Goal: Transaction & Acquisition: Purchase product/service

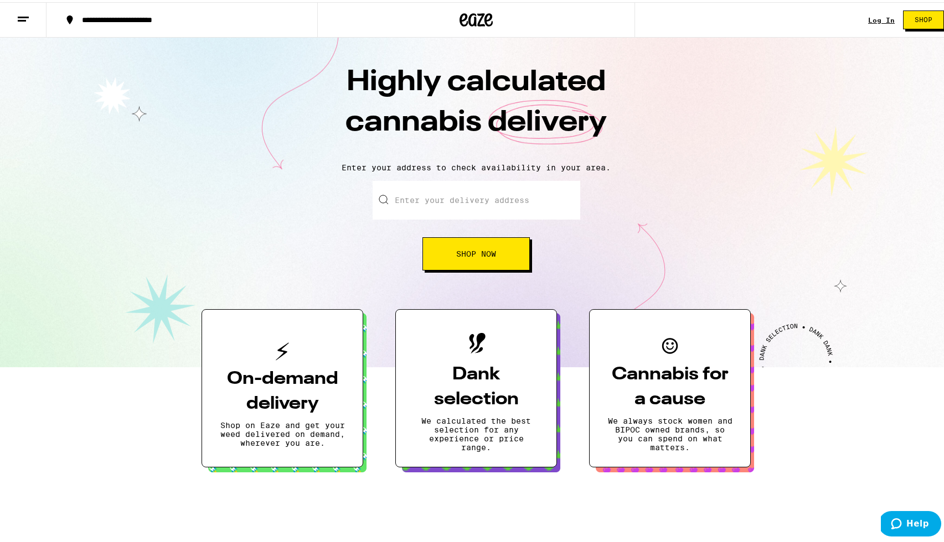
click at [914, 19] on span "Shop" at bounding box center [923, 17] width 18 height 7
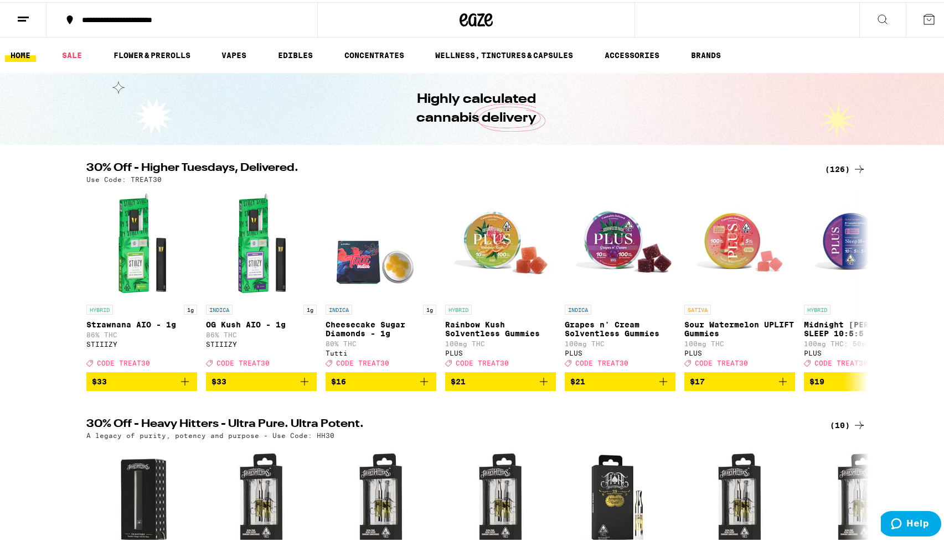
click at [879, 23] on icon at bounding box center [882, 17] width 13 height 13
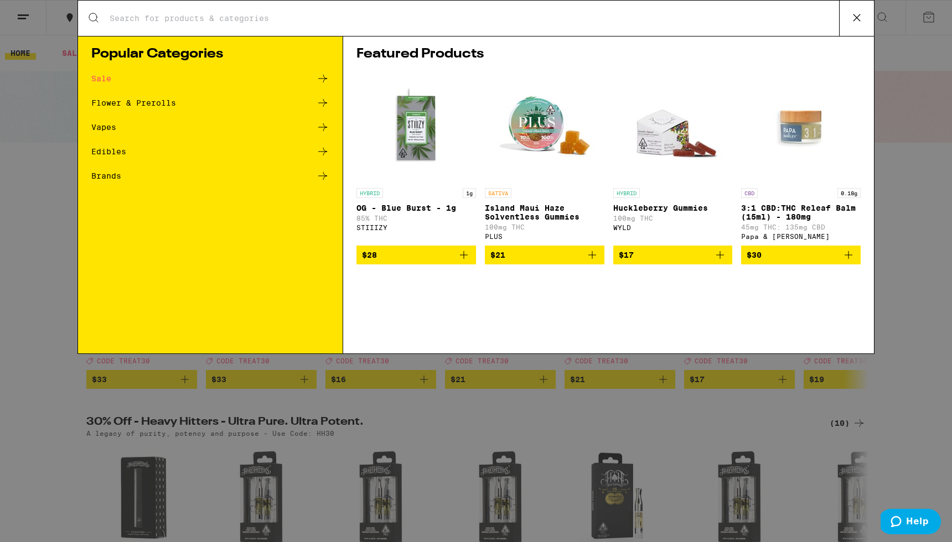
click at [421, 15] on input "Search for Products" at bounding box center [474, 18] width 730 height 10
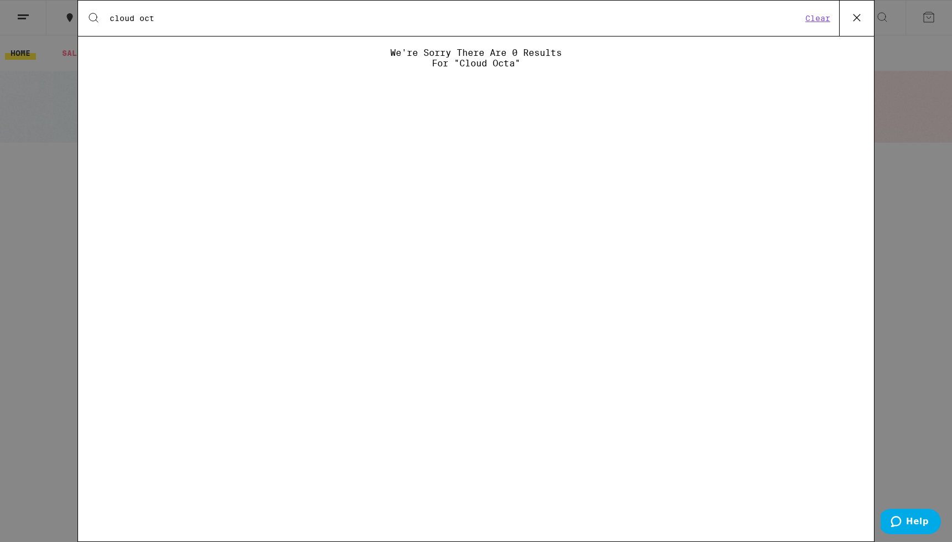
type input "cloud"
paste input "Cloud - CA Octane - 3.5g"
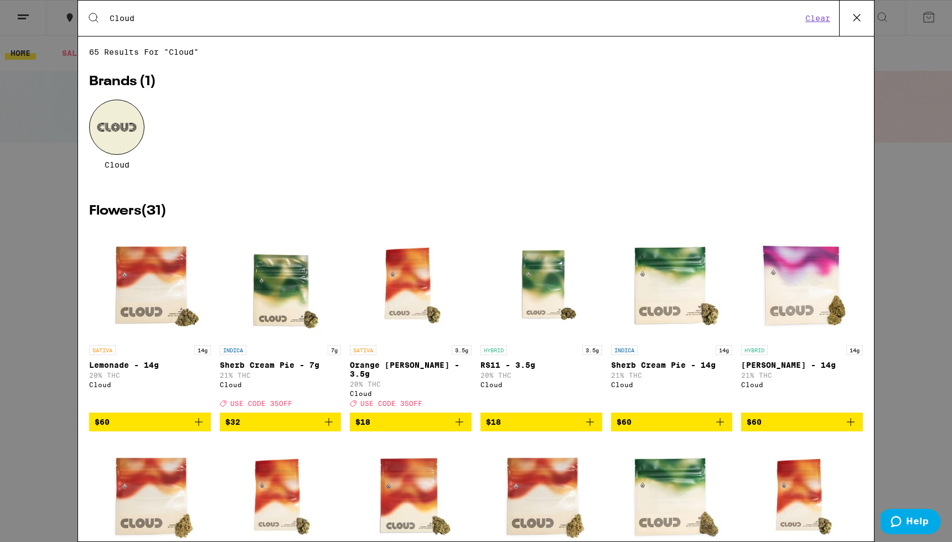
type input "Cloud"
click at [95, 138] on div at bounding box center [116, 127] width 55 height 55
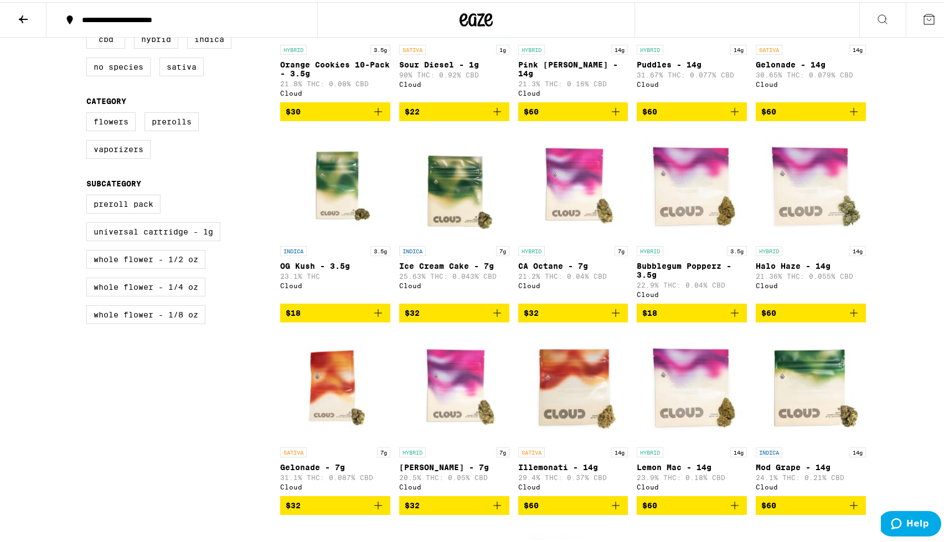
scroll to position [1041, 0]
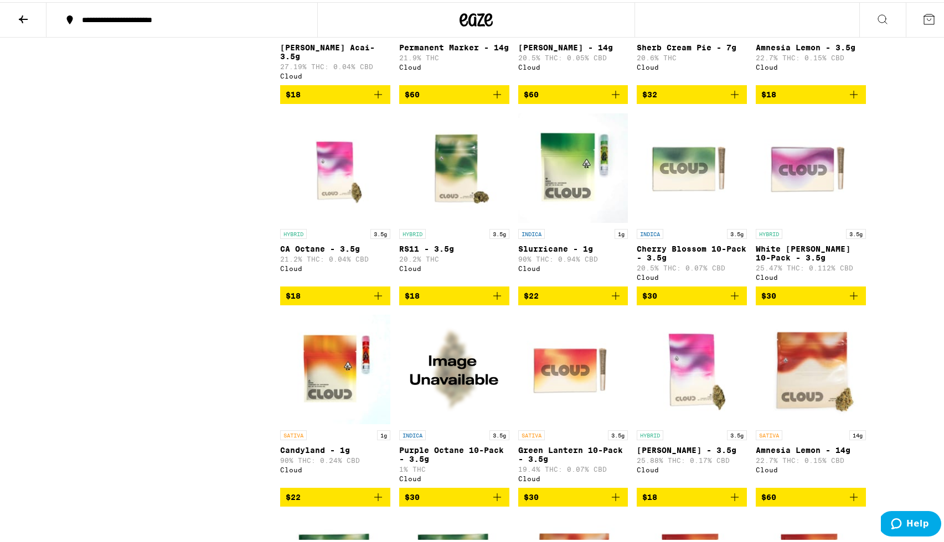
click at [339, 203] on img "Open page for CA Octane - 3.5g from Cloud" at bounding box center [335, 166] width 110 height 111
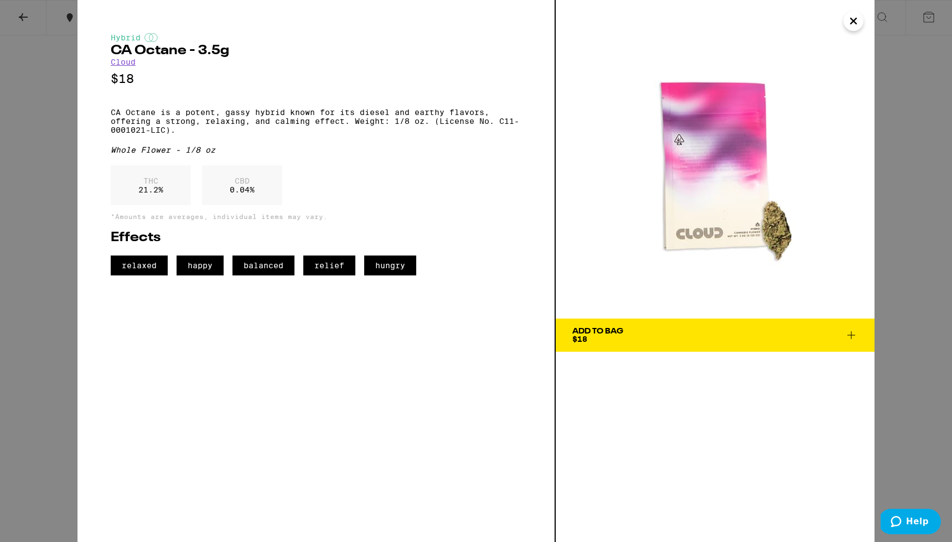
click at [29, 342] on div "Hybrid CA Octane - 3.5g Cloud $18 CA Octane is a potent, gassy hybrid known for…" at bounding box center [476, 271] width 952 height 542
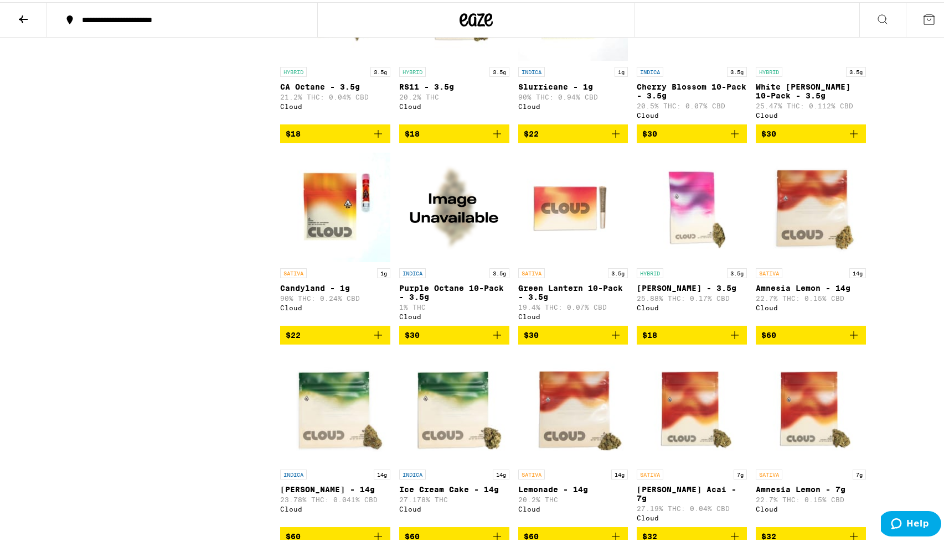
scroll to position [1260, 0]
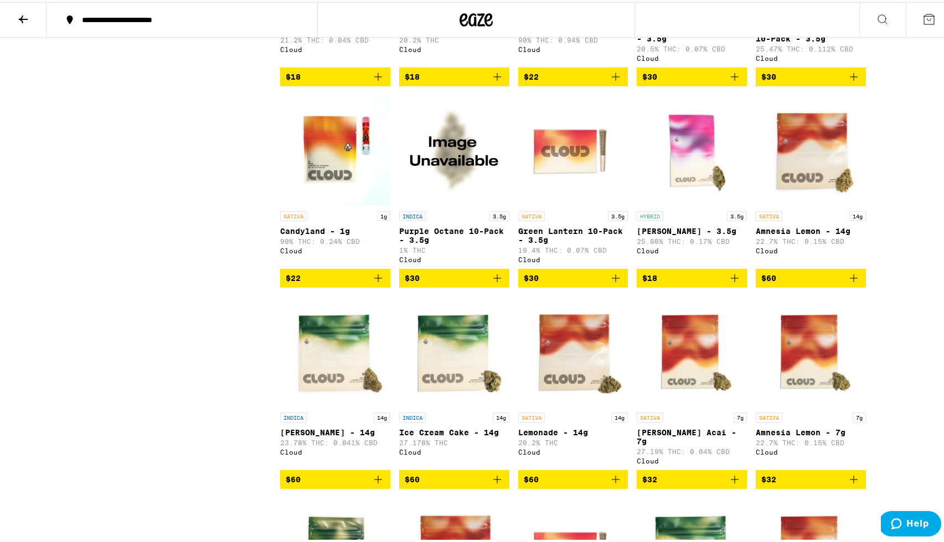
click at [451, 199] on img "Open page for Purple Octane 10-Pack - 3.5g from Cloud" at bounding box center [454, 148] width 110 height 111
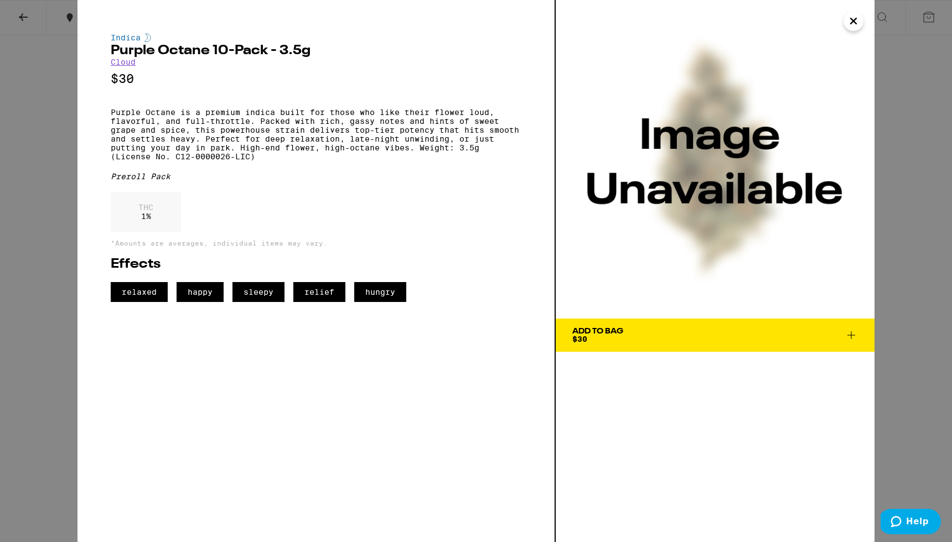
click at [856, 22] on icon "Close" at bounding box center [853, 21] width 13 height 17
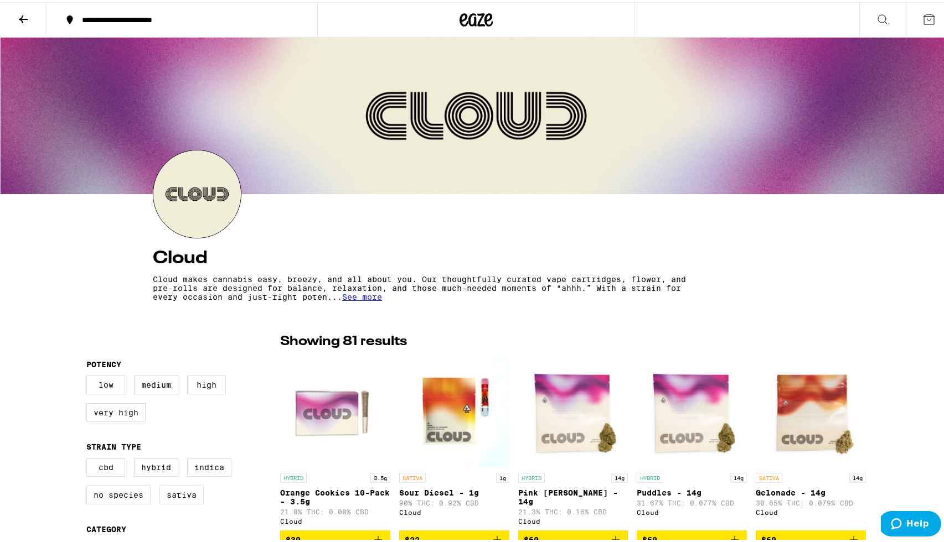
click at [472, 18] on icon at bounding box center [476, 17] width 17 height 13
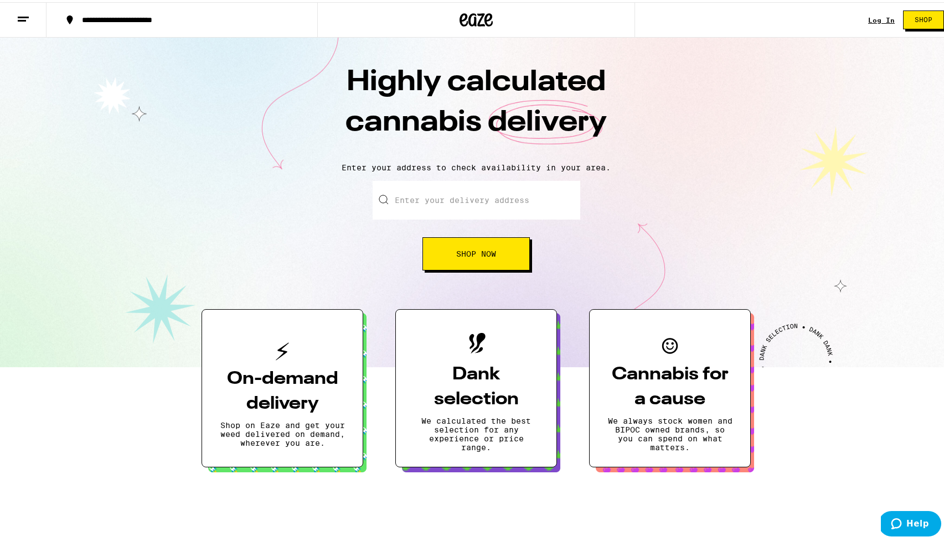
click at [914, 20] on span "Shop" at bounding box center [923, 17] width 18 height 7
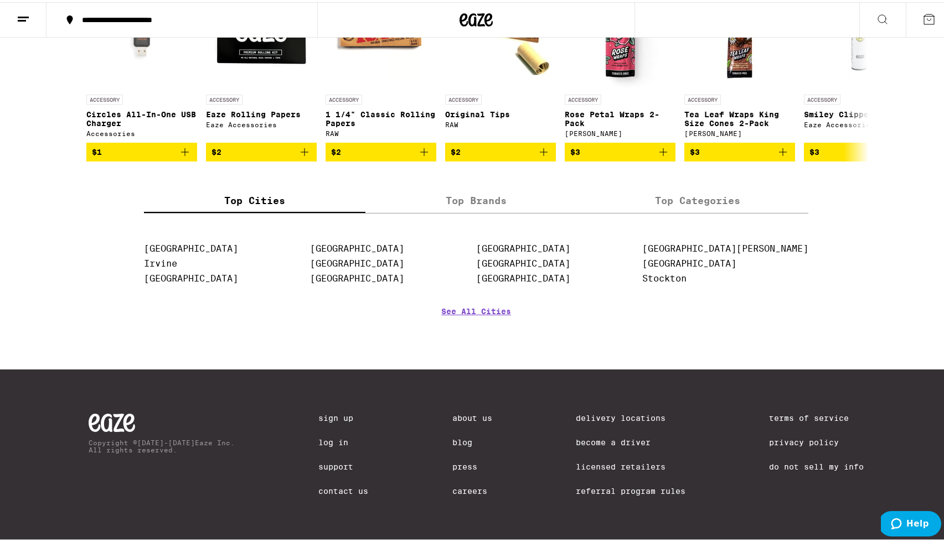
scroll to position [4381, 0]
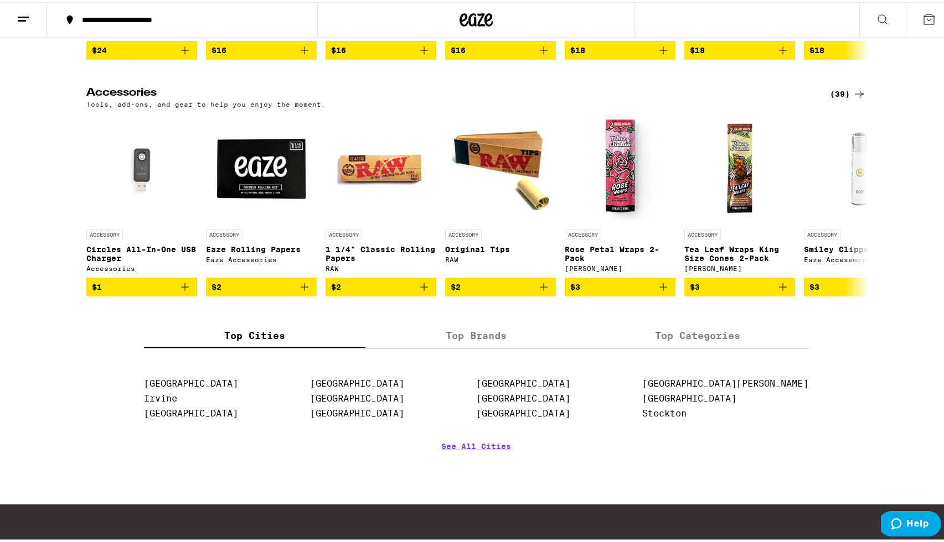
click at [836, 99] on div "(39)" at bounding box center [848, 91] width 36 height 13
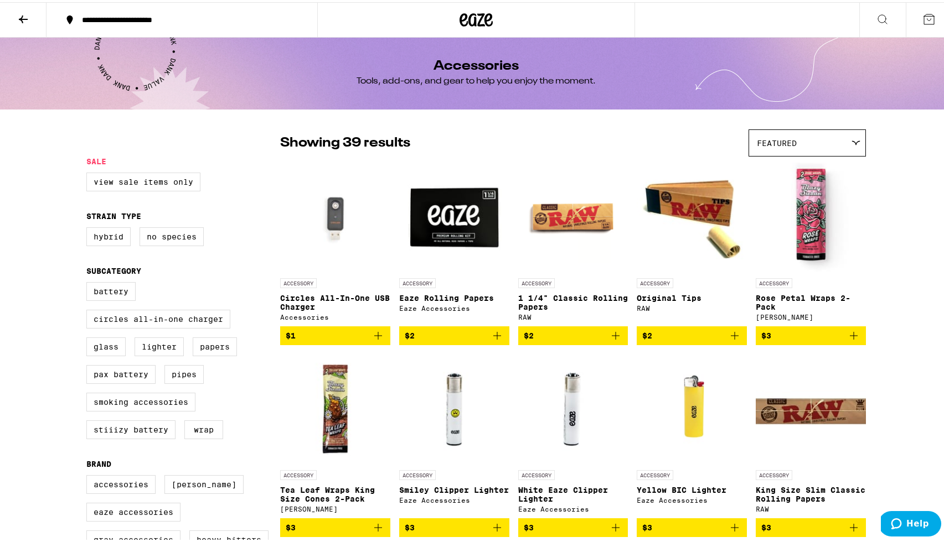
click at [449, 223] on img "Open page for Eaze Rolling Papers from Eaze Accessories" at bounding box center [454, 215] width 110 height 111
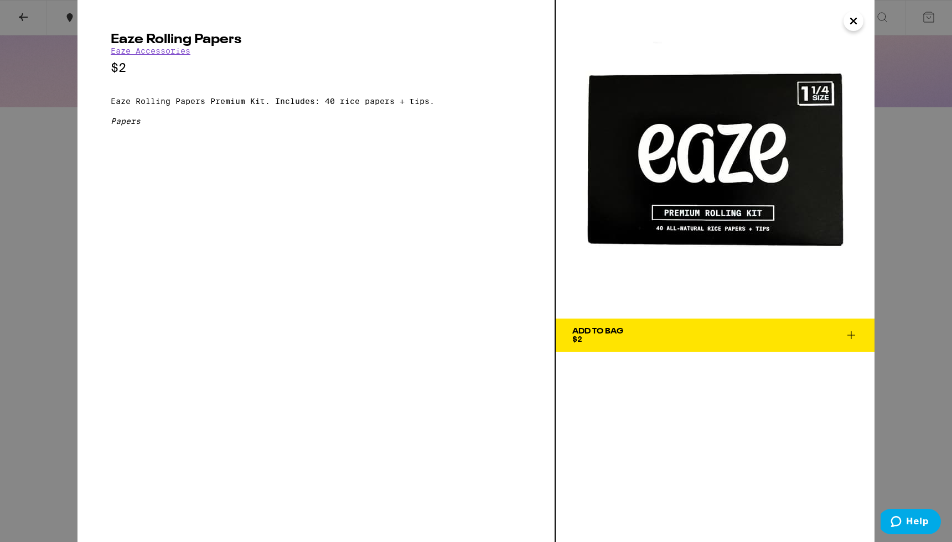
click at [854, 35] on img at bounding box center [715, 159] width 319 height 319
click at [855, 17] on icon "Close" at bounding box center [853, 21] width 13 height 17
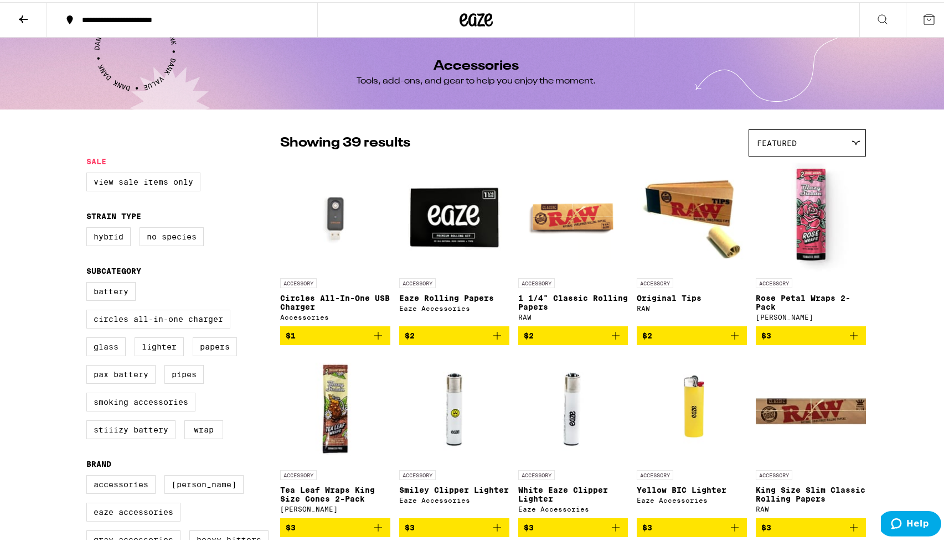
click at [475, 18] on icon at bounding box center [475, 18] width 33 height 20
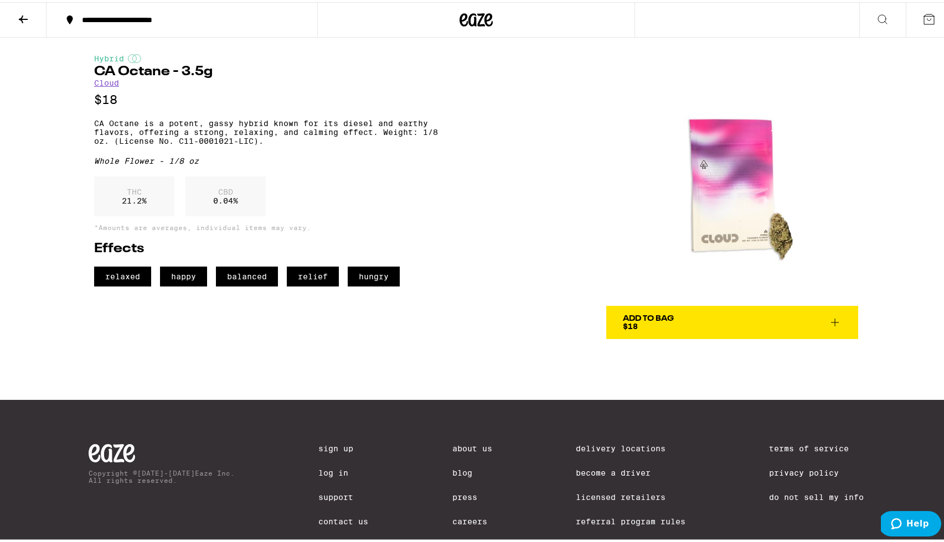
scroll to position [14, 0]
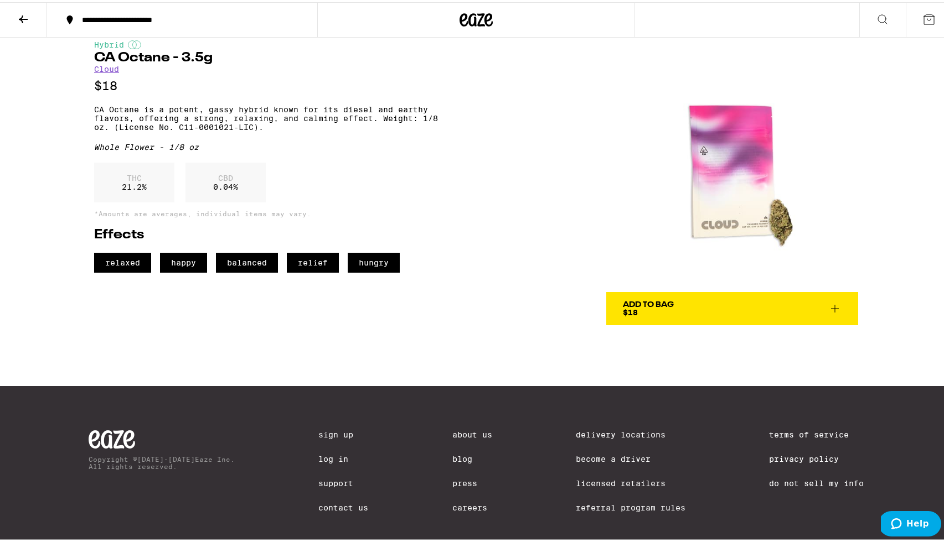
click at [518, 253] on div "Hybrid CA Octane - 3.5g Cloud $18 CA Octane is a potent, gassy hybrid known for…" at bounding box center [475, 173] width 797 height 302
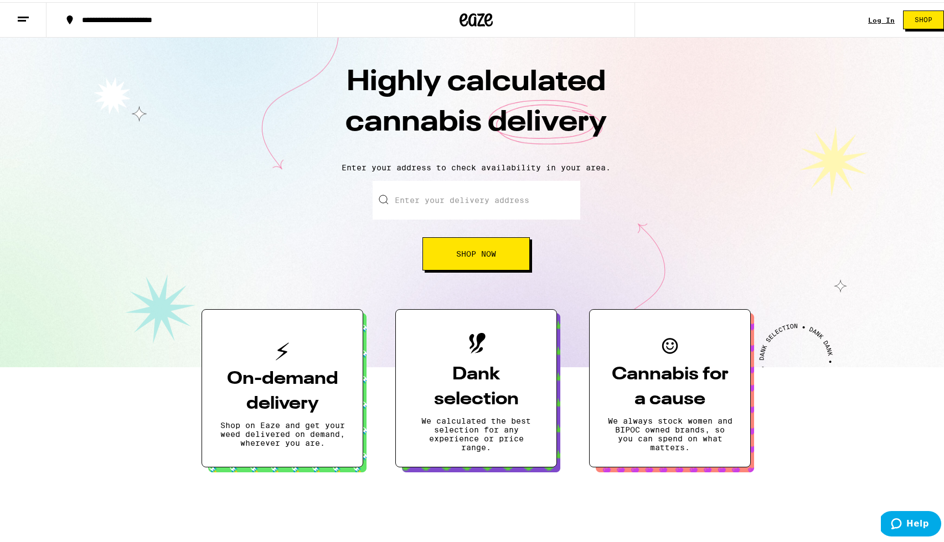
click at [909, 22] on button "Shop" at bounding box center [923, 17] width 41 height 19
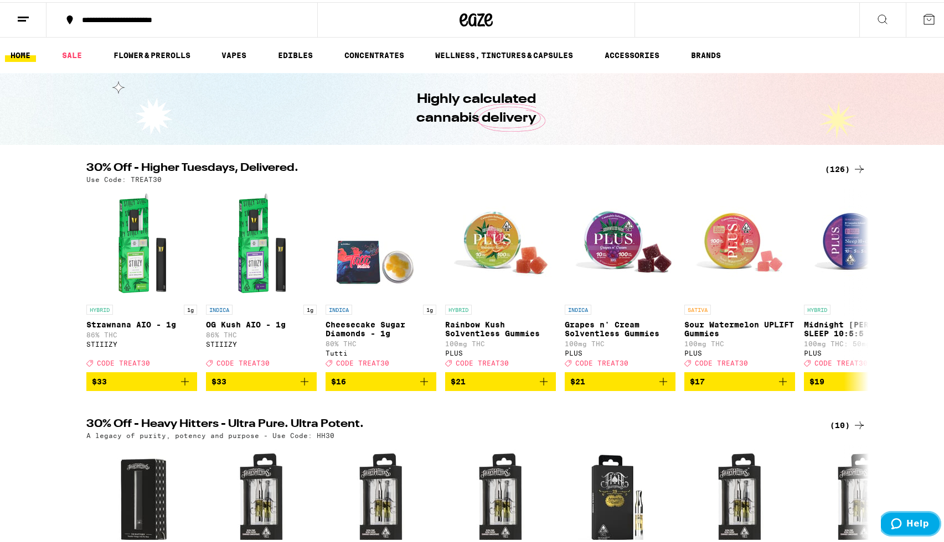
click at [918, 530] on button "Help" at bounding box center [909, 523] width 63 height 25
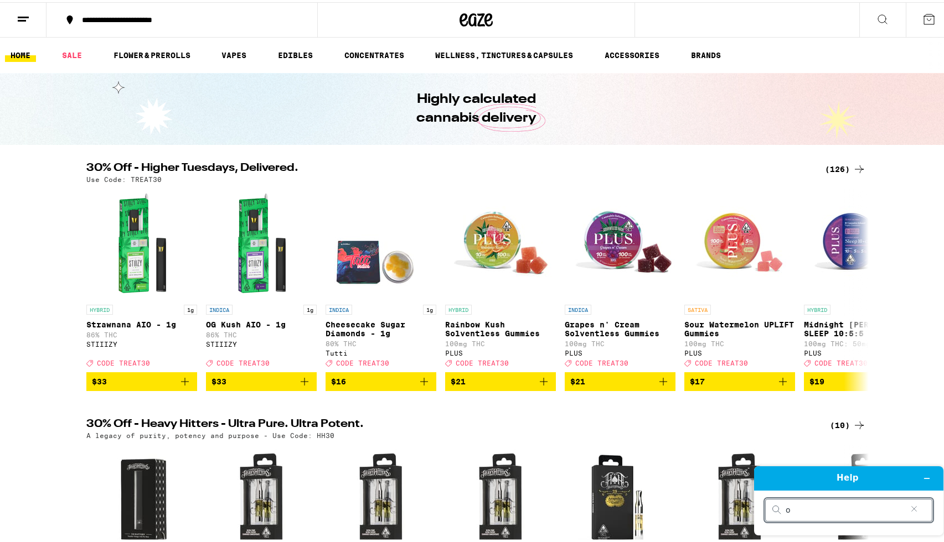
type input "ok"
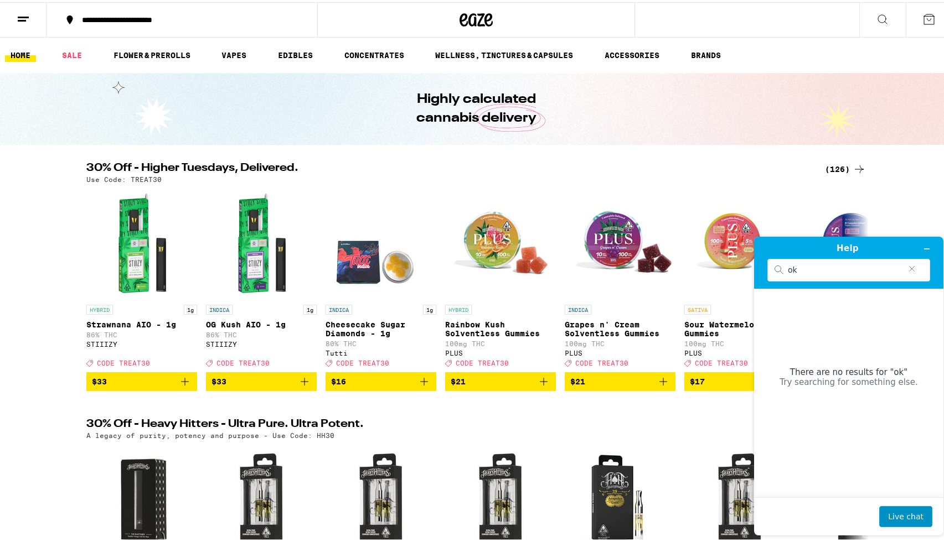
click at [910, 513] on button "Live chat" at bounding box center [905, 516] width 53 height 21
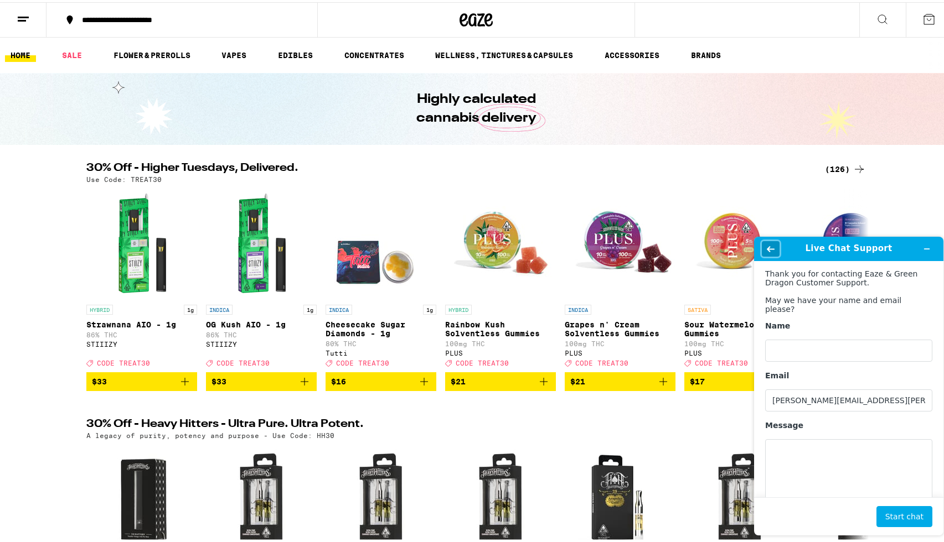
click at [763, 242] on button "Back" at bounding box center [771, 248] width 18 height 15
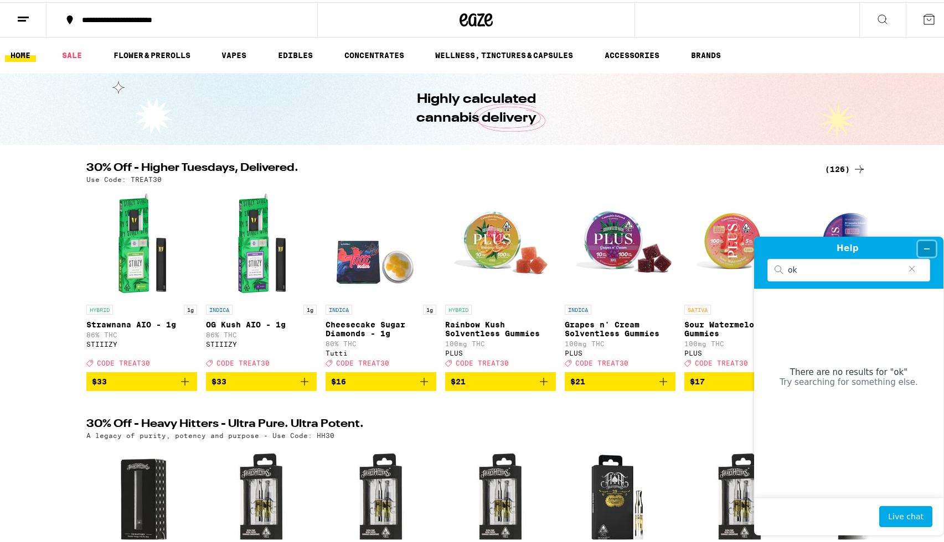
click at [924, 252] on icon "Minimize widget" at bounding box center [927, 249] width 8 height 8
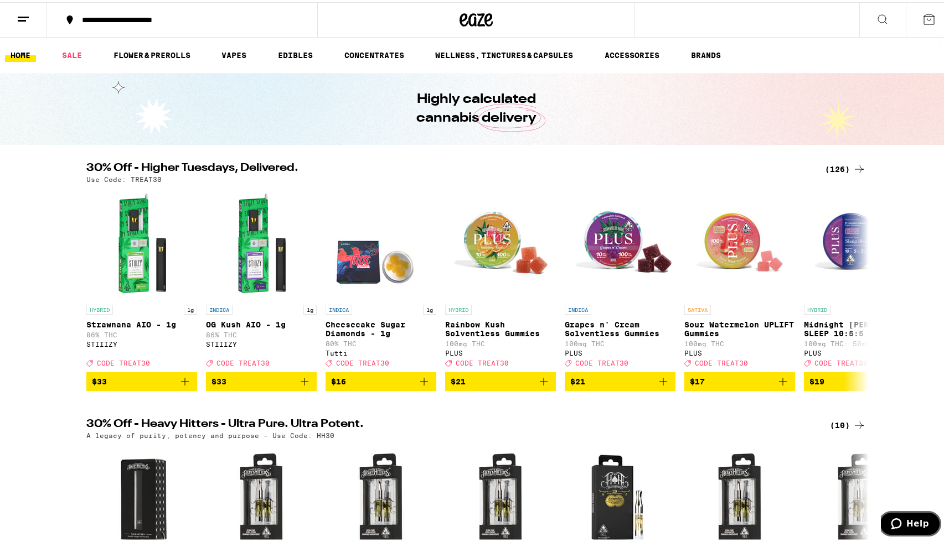
click at [912, 529] on button "Help" at bounding box center [909, 523] width 63 height 25
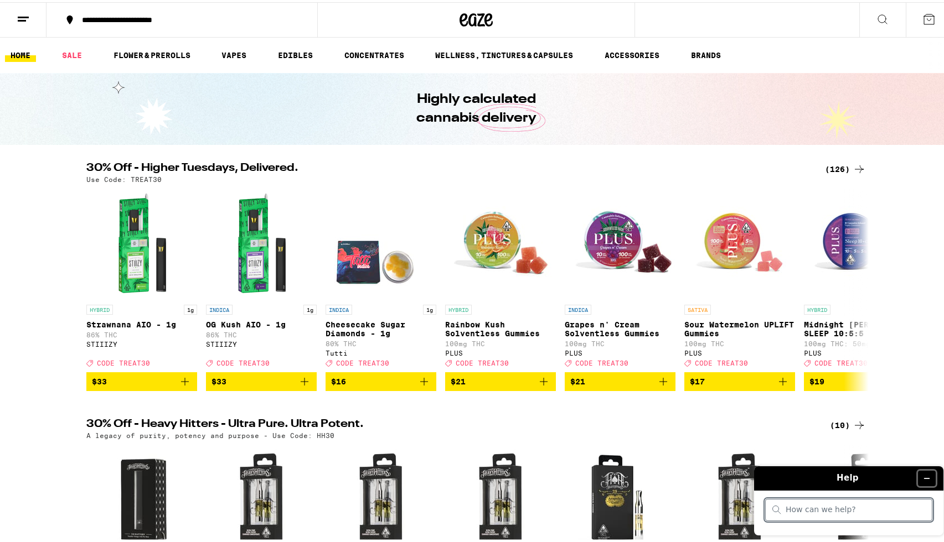
click at [930, 474] on button "Minimize widget" at bounding box center [927, 478] width 18 height 15
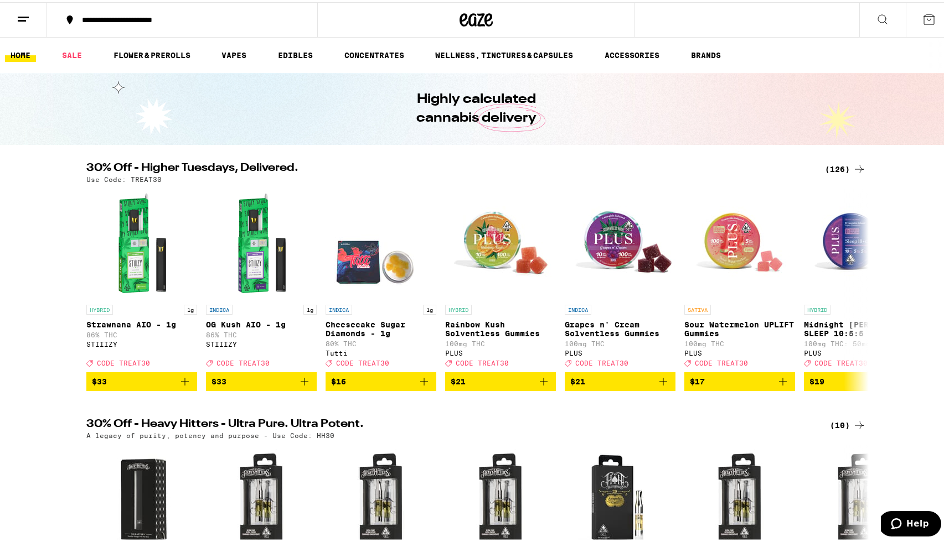
click at [922, 472] on div "30% Off - Heavy Hitters - Ultra Pure. Ultra Potent. (10) A legacy of purity, po…" at bounding box center [476, 531] width 952 height 229
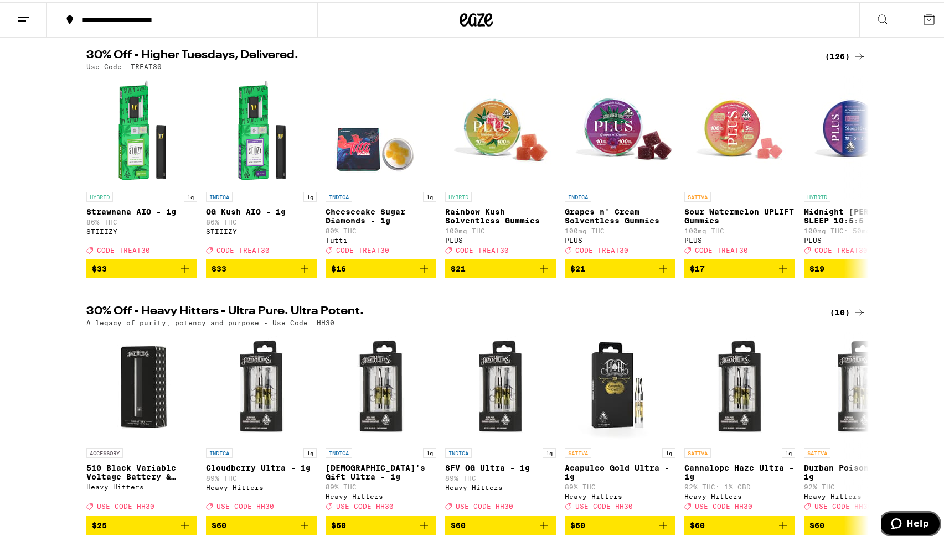
click at [909, 524] on span "Help" at bounding box center [917, 524] width 23 height 10
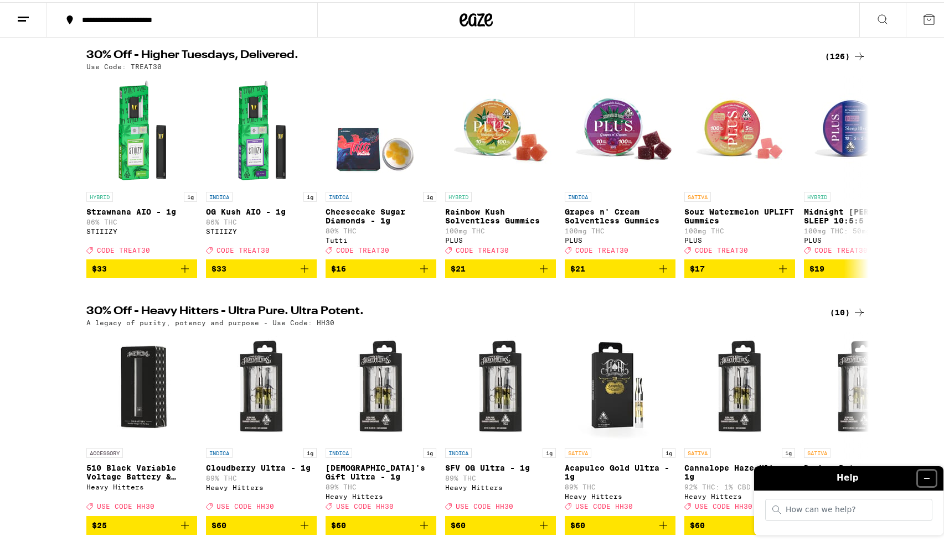
click at [927, 483] on button "Minimize widget" at bounding box center [927, 478] width 18 height 15
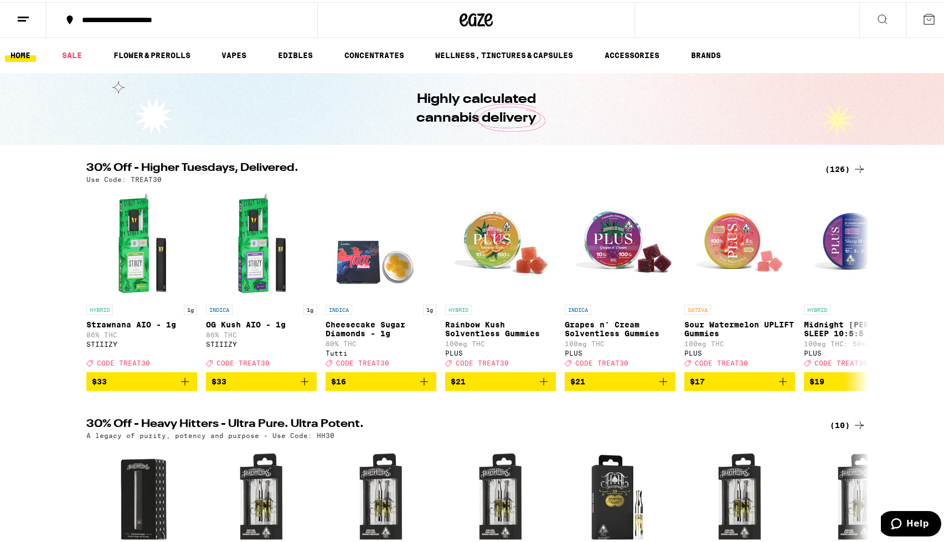
click at [918, 462] on div "30% Off - Heavy Hitters - Ultra Pure. Ultra Potent. (10) A legacy of purity, po…" at bounding box center [476, 531] width 952 height 229
click at [702, 53] on link "BRANDS" at bounding box center [705, 52] width 41 height 13
